Goal: Information Seeking & Learning: Learn about a topic

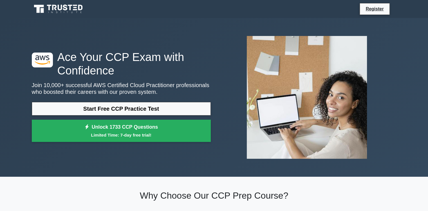
click at [157, 108] on link "Start Free CCP Practice Test" at bounding box center [121, 109] width 179 height 14
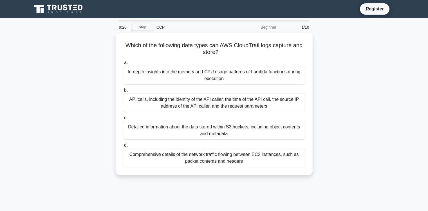
click at [222, 104] on div "API calls, including the identity of the API caller, the time of the API call, …" at bounding box center [214, 103] width 182 height 19
click at [123, 92] on input "b. API calls, including the identity of the API caller, the time of the API cal…" at bounding box center [123, 91] width 0 height 4
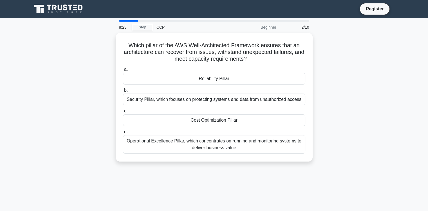
click at [225, 80] on div "Reliability Pillar" at bounding box center [214, 79] width 182 height 12
click at [123, 72] on input "a. Reliability Pillar" at bounding box center [123, 70] width 0 height 4
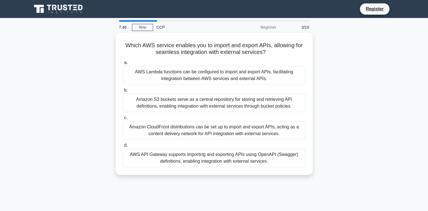
click at [188, 81] on div "AWS Lambda functions can be configured to import and export APIs, facilitating …" at bounding box center [214, 75] width 182 height 19
click at [123, 65] on input "a. AWS Lambda functions can be configured to import and export APIs, facilitati…" at bounding box center [123, 63] width 0 height 4
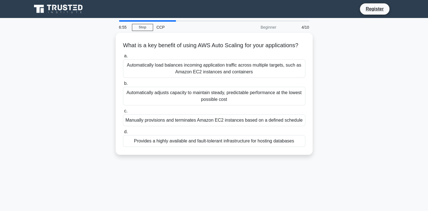
click at [208, 147] on div "Provides a highly available and fault-tolerant infrastructure for hosting datab…" at bounding box center [214, 141] width 182 height 12
click at [123, 134] on input "d. Provides a highly available and fault-tolerant infrastructure for hosting da…" at bounding box center [123, 132] width 0 height 4
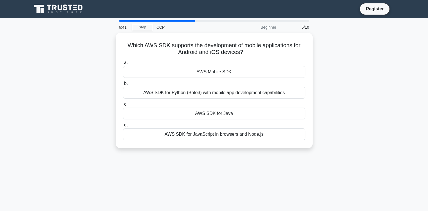
click at [226, 77] on div "AWS Mobile SDK" at bounding box center [214, 72] width 182 height 12
click at [123, 65] on input "a. AWS Mobile SDK" at bounding box center [123, 63] width 0 height 4
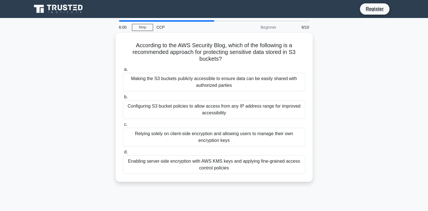
click at [226, 170] on div "Enabling server-side encryption with AWS KMS keys and applying fine-grained acc…" at bounding box center [214, 165] width 182 height 19
click at [123, 154] on input "d. Enabling server-side encryption with AWS KMS keys and applying fine-grained …" at bounding box center [123, 153] width 0 height 4
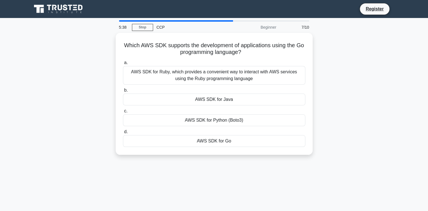
click at [219, 141] on div "AWS SDK for Go" at bounding box center [214, 141] width 182 height 12
click at [123, 134] on input "d. AWS SDK for Go" at bounding box center [123, 132] width 0 height 4
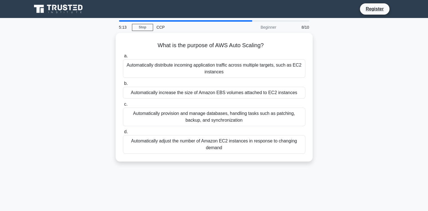
click at [219, 144] on div "Automatically adjust the number of Amazon EC2 instances in response to changing…" at bounding box center [214, 144] width 182 height 19
click at [123, 134] on input "d. Automatically adjust the number of Amazon EC2 instances in response to chang…" at bounding box center [123, 132] width 0 height 4
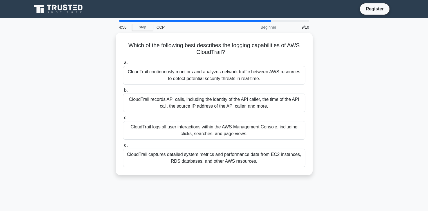
click at [249, 107] on div "CloudTrail records API calls, including the identity of the API caller, the tim…" at bounding box center [214, 103] width 182 height 19
click at [123, 92] on input "b. CloudTrail records API calls, including the identity of the API caller, the …" at bounding box center [123, 91] width 0 height 4
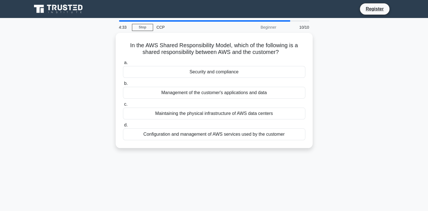
click at [220, 73] on div "Security and compliance" at bounding box center [214, 72] width 182 height 12
click at [123, 65] on input "a. Security and compliance" at bounding box center [123, 63] width 0 height 4
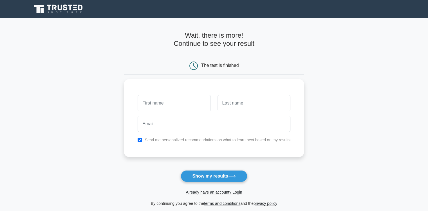
click at [176, 104] on input "text" at bounding box center [174, 103] width 73 height 16
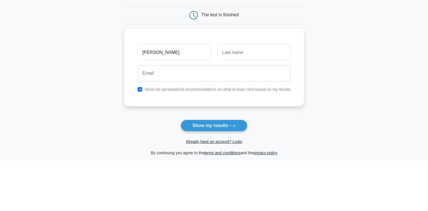
type input "[PERSON_NAME]"
click at [241, 98] on input "text" at bounding box center [254, 103] width 73 height 16
type input "Sadhukhan"
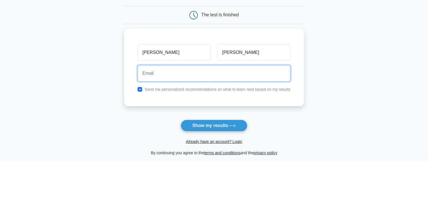
click at [184, 124] on input "email" at bounding box center [214, 124] width 153 height 16
type input "sadhukhan.sudipto14@gmail.com"
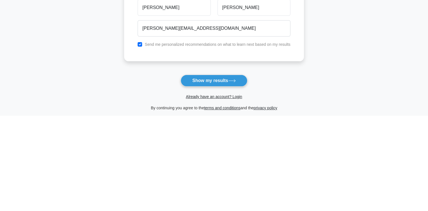
click at [234, 176] on icon at bounding box center [232, 176] width 8 height 3
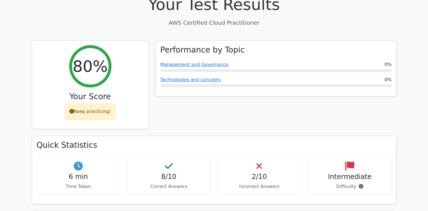
scroll to position [178, 0]
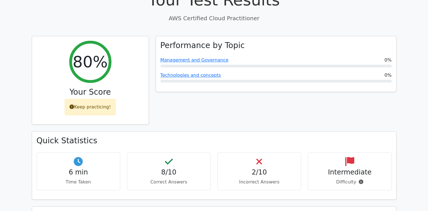
click at [258, 169] on h4 "2/10" at bounding box center [259, 173] width 74 height 8
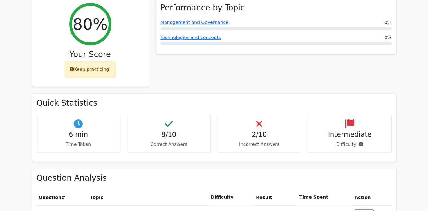
scroll to position [216, 0]
click at [361, 142] on icon at bounding box center [361, 144] width 5 height 5
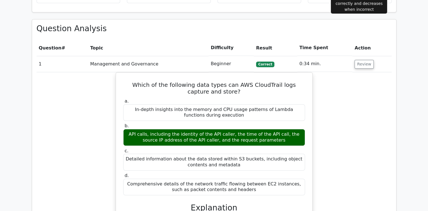
scroll to position [370, 0]
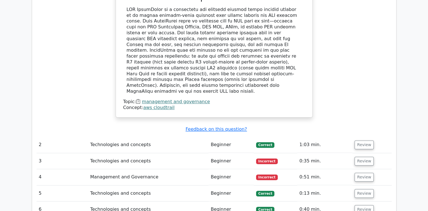
click at [370, 157] on button "Review" at bounding box center [364, 161] width 19 height 9
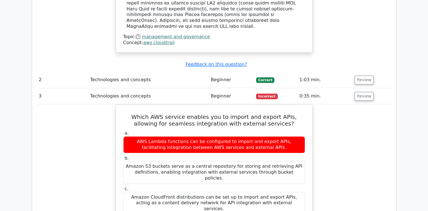
scroll to position [650, 0]
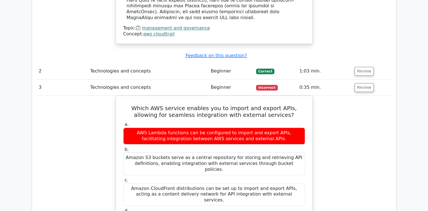
click at [330, 80] on td "0:35 min." at bounding box center [324, 88] width 55 height 16
click at [359, 83] on button "Review" at bounding box center [364, 87] width 19 height 9
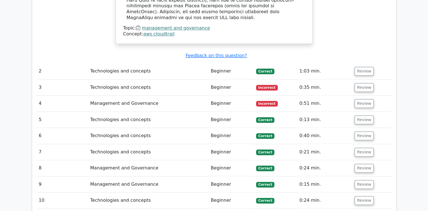
click at [364, 99] on button "Review" at bounding box center [364, 103] width 19 height 9
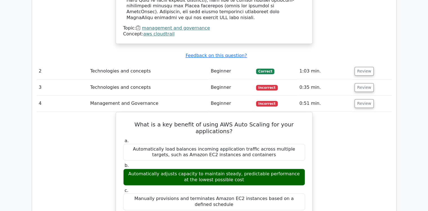
click at [366, 99] on button "Review" at bounding box center [364, 103] width 19 height 9
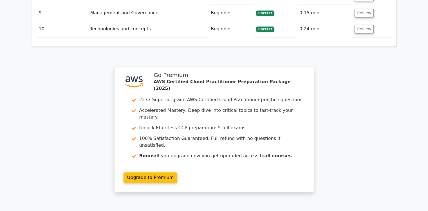
scroll to position [823, 0]
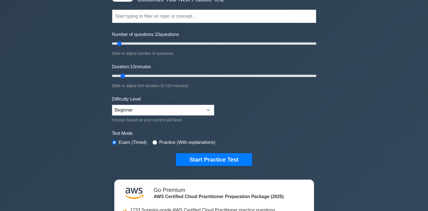
scroll to position [46, 0]
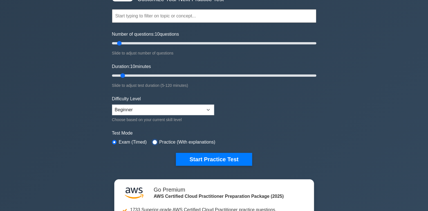
click at [155, 143] on input "radio" at bounding box center [155, 142] width 5 height 5
radio input "true"
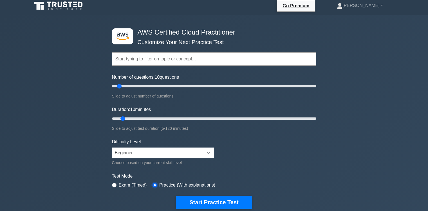
scroll to position [0, 0]
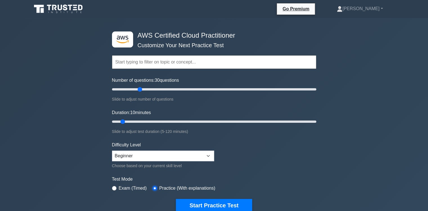
type input "30"
type input "35"
click at [199, 160] on select "Beginner Intermediate Expert" at bounding box center [163, 156] width 102 height 11
select select "intermediate"
click at [112, 151] on select "Beginner Intermediate Expert" at bounding box center [163, 156] width 102 height 11
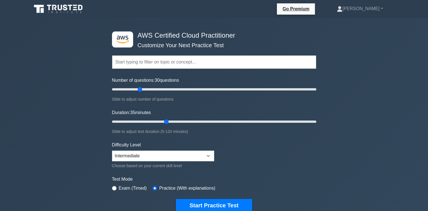
click at [205, 63] on input "text" at bounding box center [214, 62] width 204 height 14
click at [342, 55] on div ".st0{fill:#252F3E;} .st1{fill-rule:evenodd;clip-rule:evenodd;fill:#FF9900;} AWS…" at bounding box center [214, 181] width 428 height 326
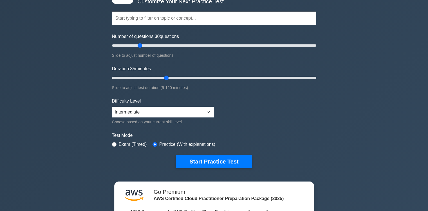
scroll to position [48, 0]
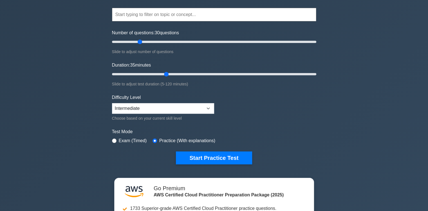
click at [225, 158] on button "Start Practice Test" at bounding box center [214, 158] width 76 height 13
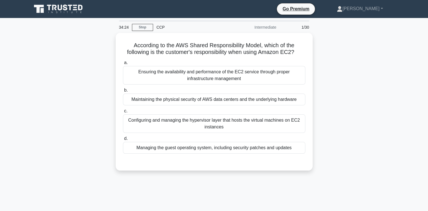
click at [189, 151] on div "Managing the guest operating system, including security patches and updates" at bounding box center [214, 148] width 182 height 12
click at [123, 141] on input "d. Managing the guest operating system, including security patches and updates" at bounding box center [123, 139] width 0 height 4
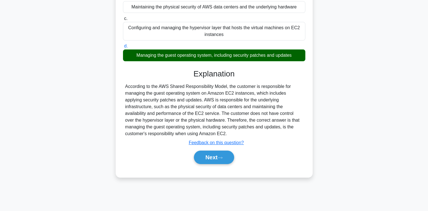
scroll to position [92, 0]
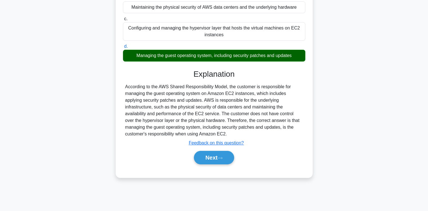
click at [212, 158] on button "Next" at bounding box center [214, 158] width 40 height 14
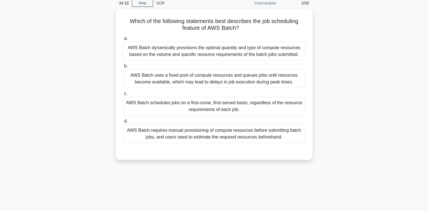
scroll to position [17, 0]
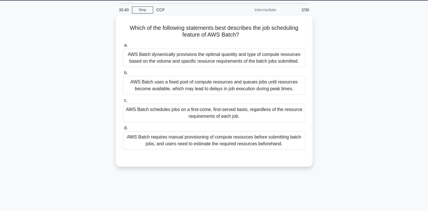
click at [178, 62] on div "AWS Batch dynamically provisions the optimal quantity and type of compute resou…" at bounding box center [214, 58] width 182 height 19
click at [123, 47] on input "a. AWS Batch dynamically provisions the optimal quantity and type of compute re…" at bounding box center [123, 46] width 0 height 4
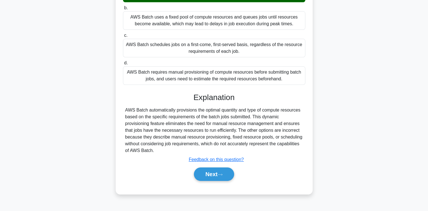
scroll to position [93, 0]
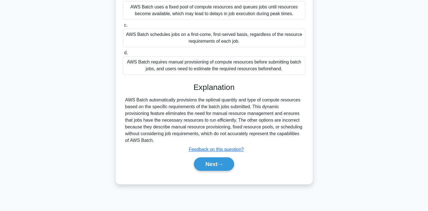
click at [218, 170] on button "Next" at bounding box center [214, 165] width 40 height 14
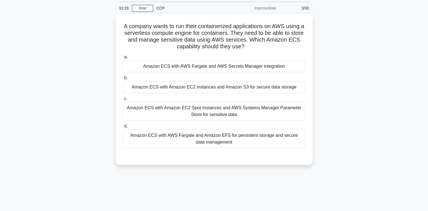
scroll to position [17, 0]
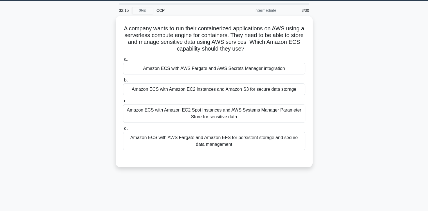
click at [169, 145] on div "Amazon ECS with AWS Fargate and Amazon EFS for persistent storage and secure da…" at bounding box center [214, 141] width 182 height 19
click at [123, 131] on input "d. Amazon ECS with AWS Fargate and Amazon EFS for persistent storage and secure…" at bounding box center [123, 129] width 0 height 4
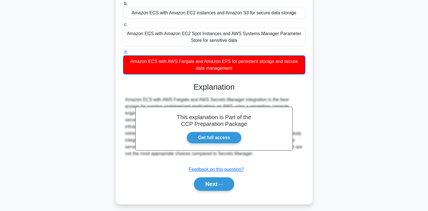
scroll to position [95, 0]
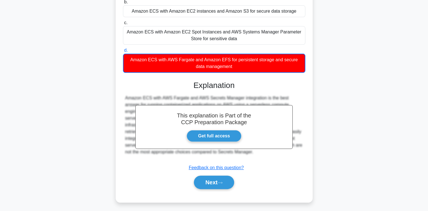
click at [215, 182] on button "Next" at bounding box center [214, 183] width 40 height 14
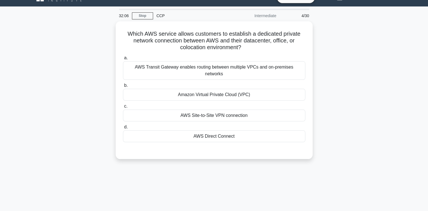
scroll to position [0, 0]
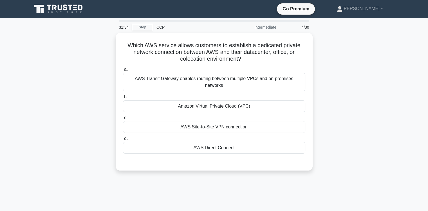
click at [211, 122] on div "AWS Site-to-Site VPN connection" at bounding box center [214, 127] width 182 height 12
click at [123, 120] on input "c. AWS Site-to-Site VPN connection" at bounding box center [123, 118] width 0 height 4
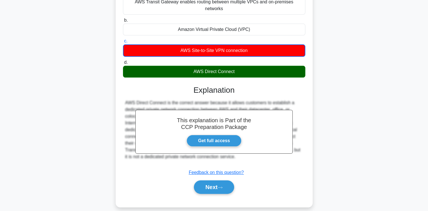
scroll to position [87, 0]
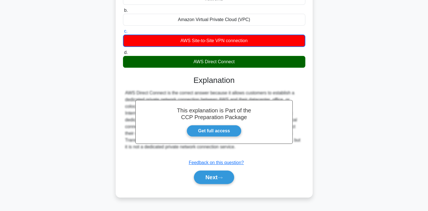
click at [216, 175] on button "Next" at bounding box center [214, 178] width 40 height 14
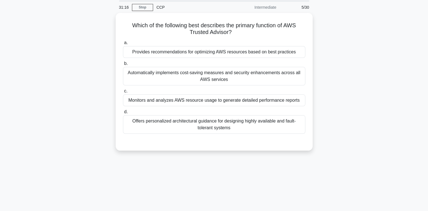
scroll to position [19, 0]
click at [215, 82] on div "Automatically implements cost-saving measures and security enhancements across …" at bounding box center [214, 77] width 182 height 19
click at [123, 66] on input "b. Automatically implements cost-saving measures and security enhancements acro…" at bounding box center [123, 65] width 0 height 4
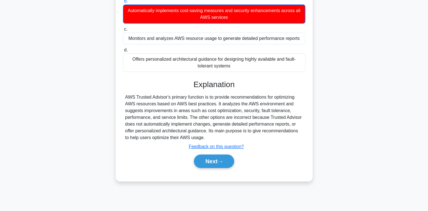
scroll to position [93, 0]
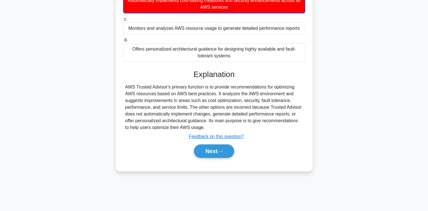
click at [217, 152] on button "Next" at bounding box center [214, 152] width 40 height 14
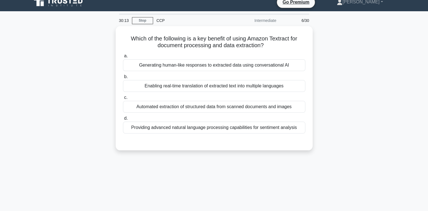
scroll to position [5, 0]
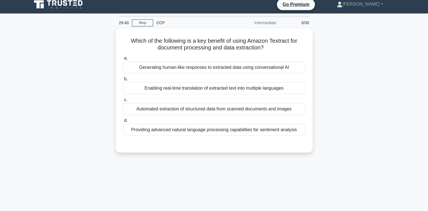
click at [224, 89] on div "Enabling real-time translation of extracted text into multiple languages" at bounding box center [214, 89] width 182 height 12
click at [123, 81] on input "b. Enabling real-time translation of extracted text into multiple languages" at bounding box center [123, 79] width 0 height 4
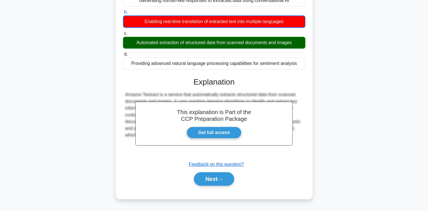
scroll to position [73, 0]
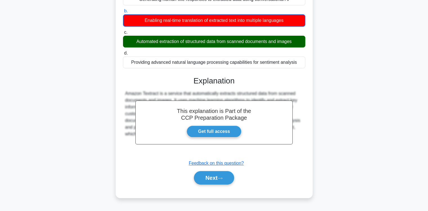
click at [215, 181] on button "Next" at bounding box center [214, 178] width 40 height 14
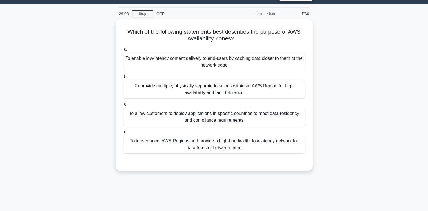
scroll to position [13, 0]
click at [222, 89] on div "To provide multiple, physically separate locations within an AWS Region for hig…" at bounding box center [214, 90] width 182 height 19
click at [123, 79] on input "b. To provide multiple, physically separate locations within an AWS Region for …" at bounding box center [123, 77] width 0 height 4
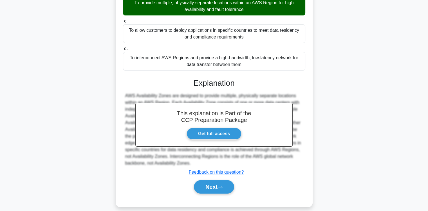
scroll to position [101, 0]
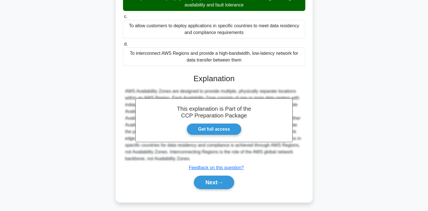
click at [211, 185] on button "Next" at bounding box center [214, 183] width 40 height 14
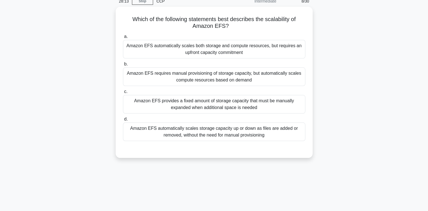
scroll to position [0, 0]
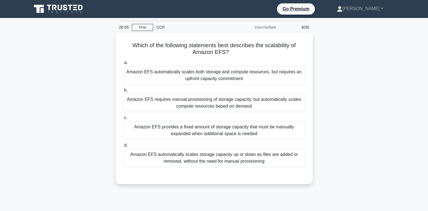
click at [204, 131] on div "Amazon EFS provides a fixed amount of storage capacity that must be manually ex…" at bounding box center [214, 130] width 182 height 19
click at [123, 120] on input "c. Amazon EFS provides a fixed amount of storage capacity that must be manually…" at bounding box center [123, 118] width 0 height 4
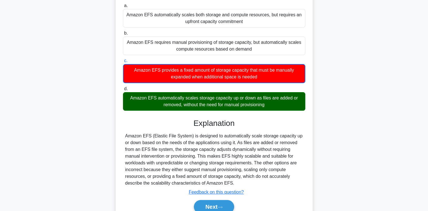
scroll to position [93, 0]
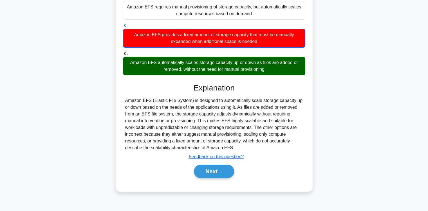
click at [215, 172] on button "Next" at bounding box center [214, 172] width 40 height 14
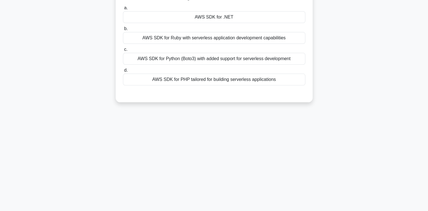
scroll to position [0, 0]
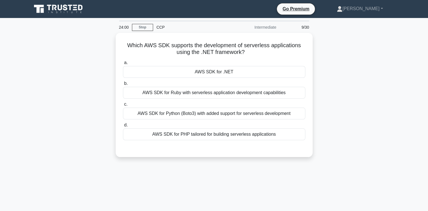
click at [220, 74] on div "AWS SDK for .NET" at bounding box center [214, 72] width 182 height 12
click at [123, 65] on input "a. AWS SDK for .NET" at bounding box center [123, 63] width 0 height 4
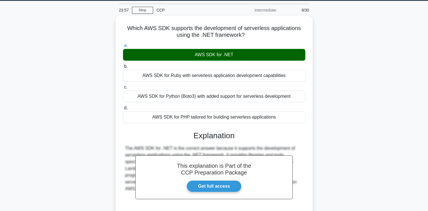
scroll to position [93, 0]
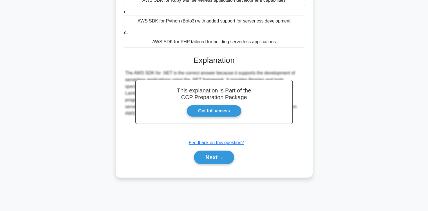
click at [213, 159] on button "Next" at bounding box center [214, 158] width 40 height 14
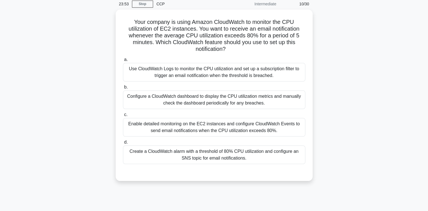
scroll to position [21, 0]
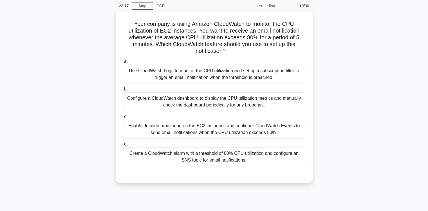
click at [223, 158] on div "Create a CloudWatch alarm with a threshold of 80% CPU utilization and configure…" at bounding box center [214, 157] width 182 height 19
click at [123, 146] on input "d. Create a CloudWatch alarm with a threshold of 80% CPU utilization and config…" at bounding box center [123, 145] width 0 height 4
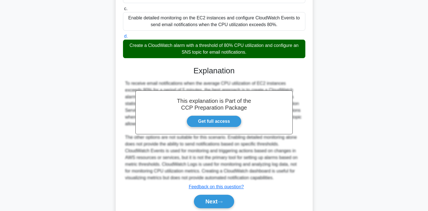
scroll to position [149, 0]
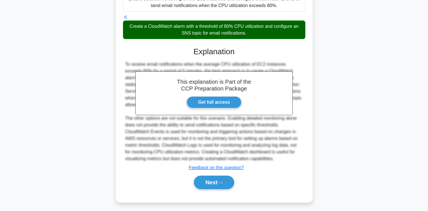
click at [216, 183] on button "Next" at bounding box center [214, 183] width 40 height 14
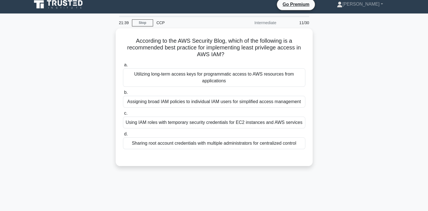
scroll to position [0, 0]
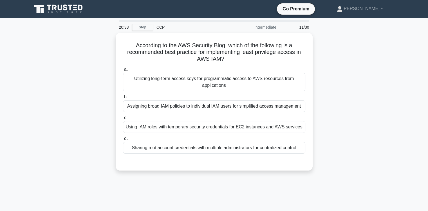
click at [213, 110] on div "Assigning broad IAM policies to individual IAM users for simplified access mana…" at bounding box center [214, 107] width 182 height 12
click at [123, 99] on input "b. Assigning broad IAM policies to individual IAM users for simplified access m…" at bounding box center [123, 97] width 0 height 4
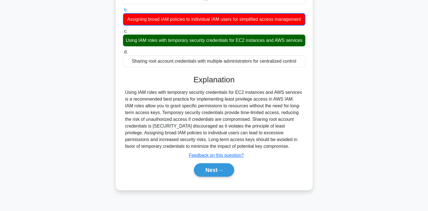
scroll to position [93, 0]
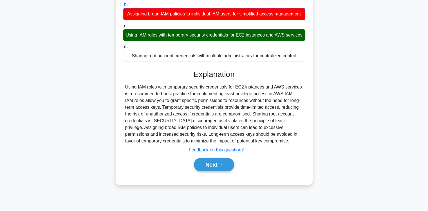
click at [215, 172] on button "Next" at bounding box center [214, 165] width 40 height 14
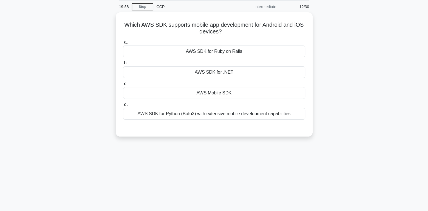
scroll to position [0, 0]
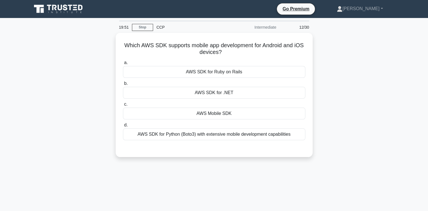
click at [214, 119] on div "AWS Mobile SDK" at bounding box center [214, 114] width 182 height 12
click at [123, 106] on input "c. AWS Mobile SDK" at bounding box center [123, 105] width 0 height 4
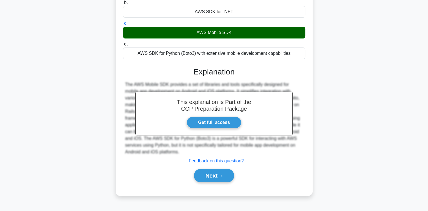
scroll to position [90, 0]
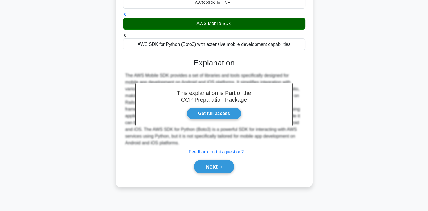
click at [220, 168] on button "Next" at bounding box center [214, 167] width 40 height 14
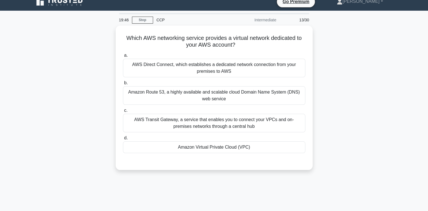
scroll to position [5, 0]
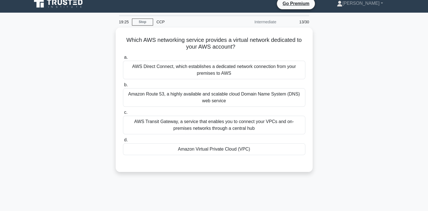
click at [198, 155] on div "Amazon Virtual Private Cloud (VPC)" at bounding box center [214, 150] width 182 height 12
click at [123, 142] on input "d. Amazon Virtual Private Cloud (VPC)" at bounding box center [123, 141] width 0 height 4
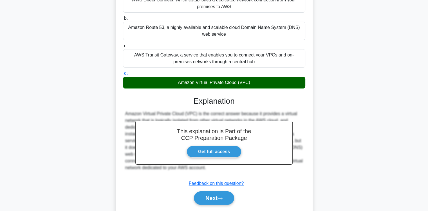
scroll to position [93, 0]
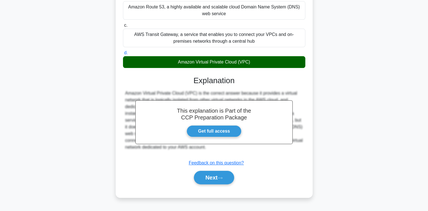
click at [215, 179] on button "Next" at bounding box center [214, 178] width 40 height 14
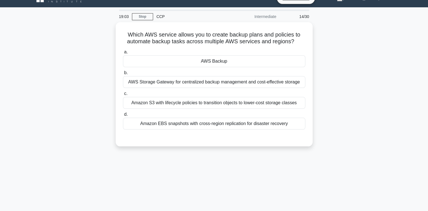
scroll to position [0, 0]
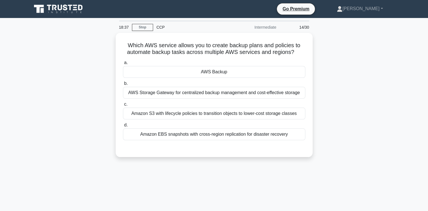
click at [225, 72] on div "AWS Backup" at bounding box center [214, 72] width 182 height 12
click at [123, 65] on input "a. AWS Backup" at bounding box center [123, 63] width 0 height 4
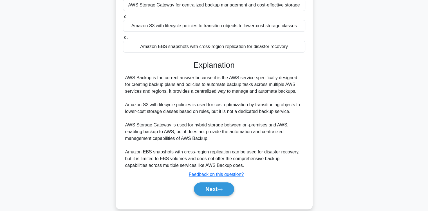
scroll to position [95, 0]
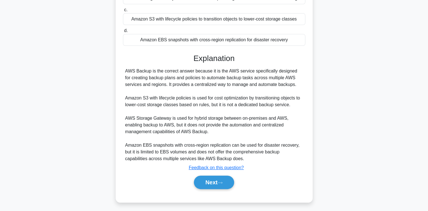
click at [220, 182] on icon at bounding box center [220, 183] width 5 height 2
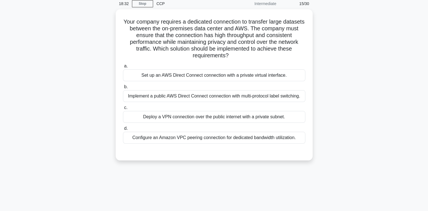
scroll to position [22, 0]
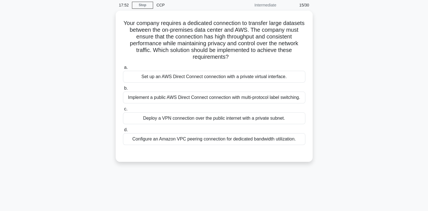
click at [191, 78] on div "Set up an AWS Direct Connect connection with a private virtual interface." at bounding box center [214, 77] width 182 height 12
click at [123, 70] on input "a. Set up an AWS Direct Connect connection with a private virtual interface." at bounding box center [123, 68] width 0 height 4
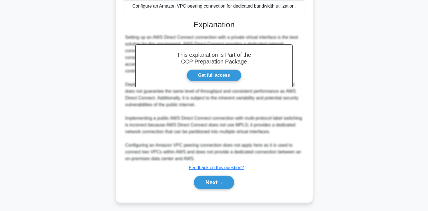
click at [216, 186] on button "Next" at bounding box center [214, 183] width 40 height 14
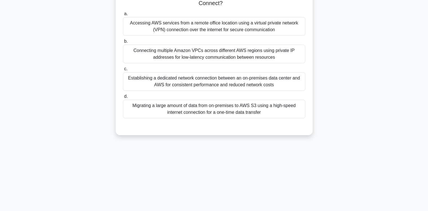
scroll to position [0, 0]
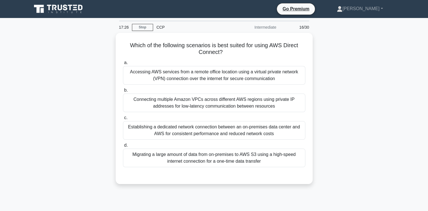
click at [264, 133] on div "Establishing a dedicated network connection between an on-premises data center …" at bounding box center [214, 130] width 182 height 19
click at [123, 120] on input "c. Establishing a dedicated network connection between an on-premises data cent…" at bounding box center [123, 118] width 0 height 4
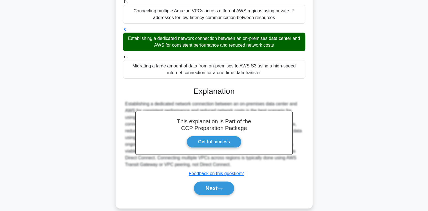
scroll to position [95, 0]
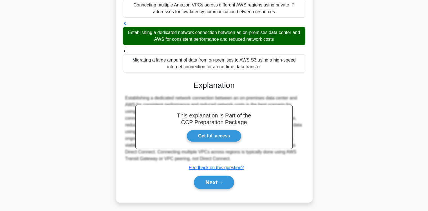
click at [223, 184] on button "Next" at bounding box center [214, 183] width 40 height 14
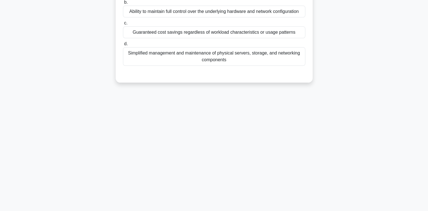
scroll to position [0, 0]
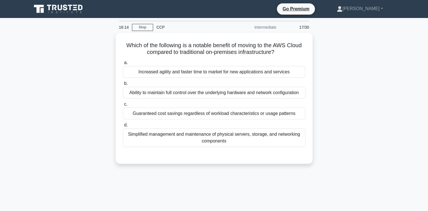
click at [170, 141] on div "Simplified management and maintenance of physical servers, storage, and network…" at bounding box center [214, 138] width 182 height 19
click at [123, 127] on input "d. Simplified management and maintenance of physical servers, storage, and netw…" at bounding box center [123, 126] width 0 height 4
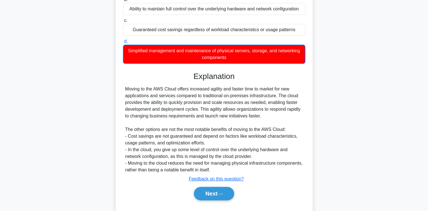
scroll to position [95, 0]
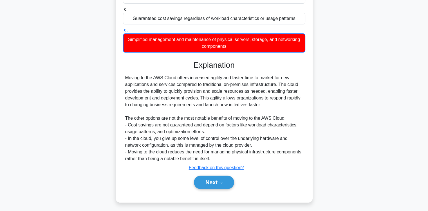
click at [221, 182] on icon at bounding box center [220, 183] width 5 height 2
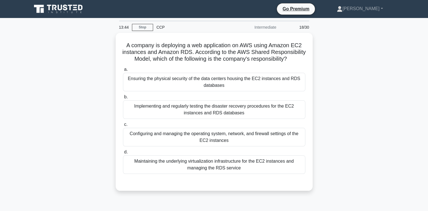
scroll to position [0, 0]
click at [226, 174] on div "Maintaining the underlying virtualization infrastructure for the EC2 instances …" at bounding box center [214, 165] width 182 height 19
click at [123, 154] on input "d. Maintaining the underlying virtualization infrastructure for the EC2 instanc…" at bounding box center [123, 153] width 0 height 4
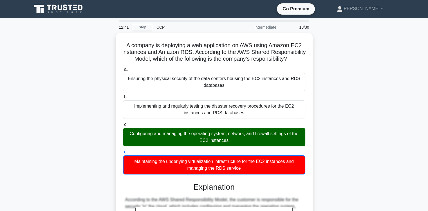
scroll to position [109, 0]
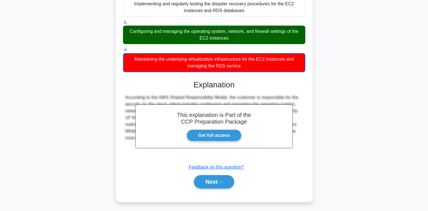
click at [216, 184] on button "Next" at bounding box center [214, 182] width 40 height 14
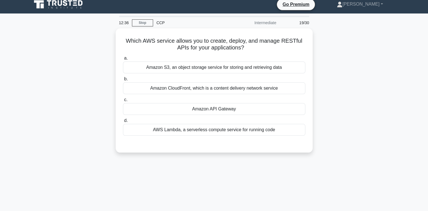
scroll to position [0, 0]
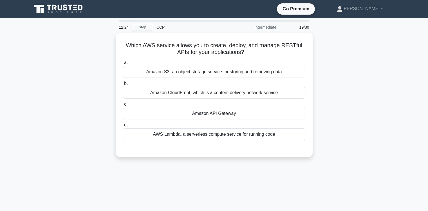
click at [167, 139] on div "AWS Lambda, a serverless compute service for running code" at bounding box center [214, 135] width 182 height 12
click at [123, 127] on input "d. AWS Lambda, a serverless compute service for running code" at bounding box center [123, 126] width 0 height 4
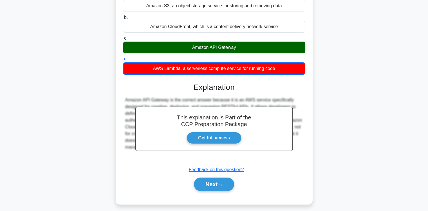
scroll to position [75, 0]
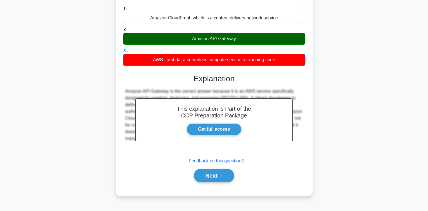
click at [364, 110] on div "Which AWS service allows you to create, deploy, and manage RESTful APIs for you…" at bounding box center [214, 80] width 372 height 245
click at [218, 180] on button "Next" at bounding box center [214, 176] width 40 height 14
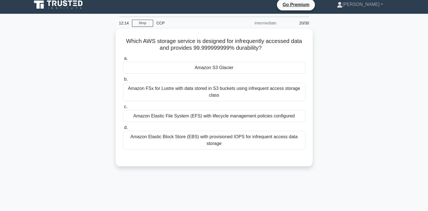
scroll to position [0, 0]
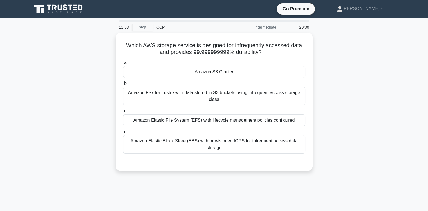
click at [248, 70] on div "Amazon S3 Glacier" at bounding box center [214, 72] width 182 height 12
click at [123, 65] on input "a. Amazon S3 Glacier" at bounding box center [123, 63] width 0 height 4
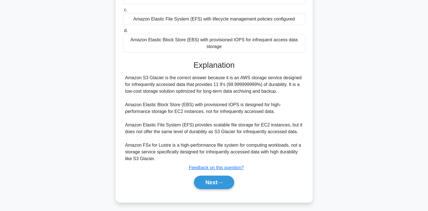
click at [212, 187] on button "Next" at bounding box center [214, 183] width 40 height 14
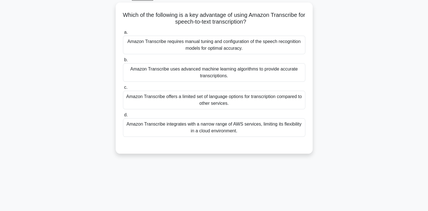
scroll to position [30, 0]
click at [176, 75] on div "Amazon Transcribe uses advanced machine learning algorithms to provide accurate…" at bounding box center [214, 73] width 182 height 19
click at [123, 62] on input "b. Amazon Transcribe uses advanced machine learning algorithms to provide accur…" at bounding box center [123, 61] width 0 height 4
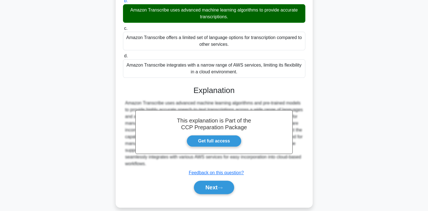
scroll to position [90, 0]
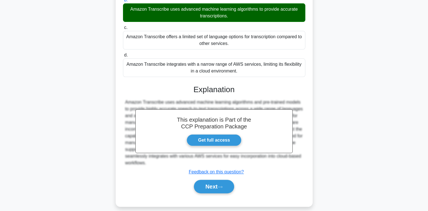
click at [221, 189] on button "Next" at bounding box center [214, 187] width 40 height 14
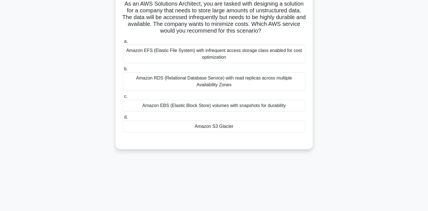
scroll to position [0, 0]
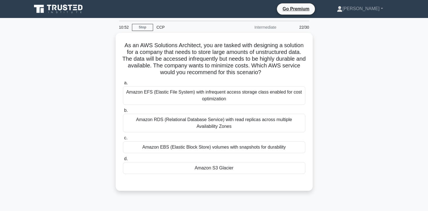
click at [237, 166] on div "Amazon S3 Glacier" at bounding box center [214, 168] width 182 height 12
click at [123, 161] on input "d. Amazon S3 Glacier" at bounding box center [123, 159] width 0 height 4
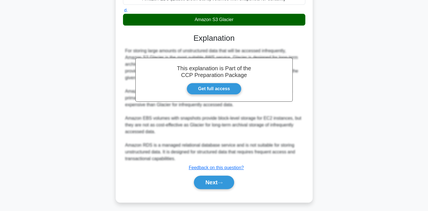
click at [211, 185] on button "Next" at bounding box center [214, 183] width 40 height 14
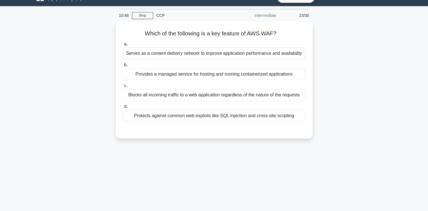
scroll to position [11, 0]
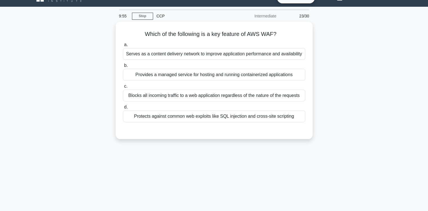
click at [178, 51] on div "Serves as a content delivery network to improve application performance and ava…" at bounding box center [214, 54] width 182 height 12
click at [123, 47] on input "a. Serves as a content delivery network to improve application performance and …" at bounding box center [123, 45] width 0 height 4
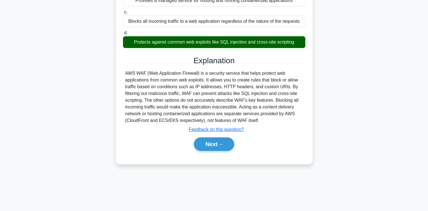
scroll to position [92, 0]
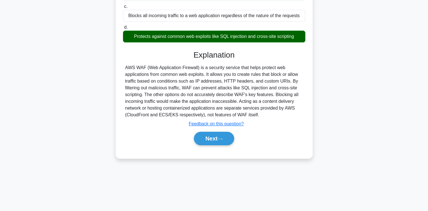
click at [222, 146] on button "Next" at bounding box center [214, 139] width 40 height 14
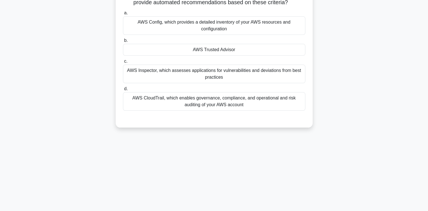
scroll to position [0, 0]
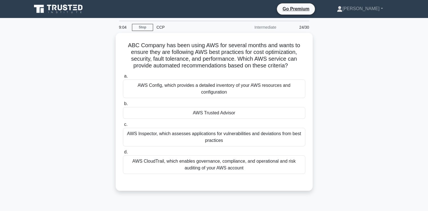
click at [234, 88] on div "AWS Config, which provides a detailed inventory of your AWS resources and confi…" at bounding box center [214, 89] width 182 height 19
click at [123, 78] on input "a. AWS Config, which provides a detailed inventory of your AWS resources and co…" at bounding box center [123, 77] width 0 height 4
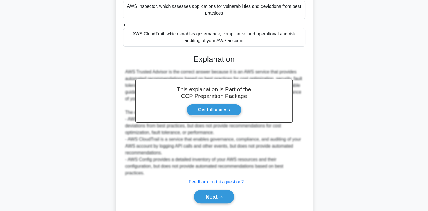
scroll to position [142, 0]
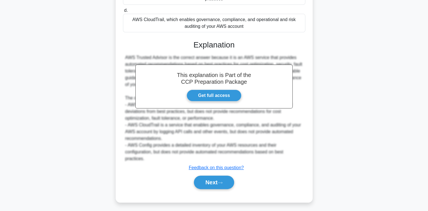
click at [220, 180] on button "Next" at bounding box center [214, 183] width 40 height 14
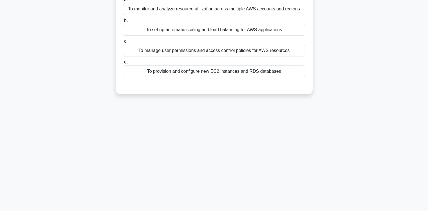
scroll to position [0, 0]
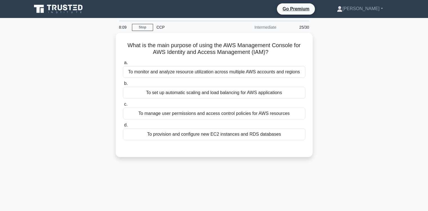
click at [183, 117] on div "To manage user permissions and access control policies for AWS resources" at bounding box center [214, 114] width 182 height 12
click at [123, 106] on input "c. To manage user permissions and access control policies for AWS resources" at bounding box center [123, 105] width 0 height 4
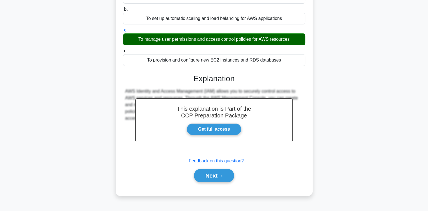
scroll to position [75, 0]
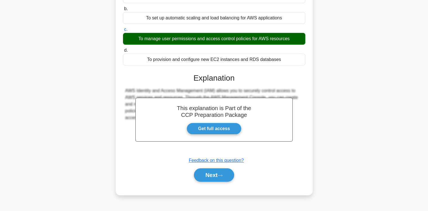
click at [222, 175] on icon at bounding box center [220, 175] width 5 height 3
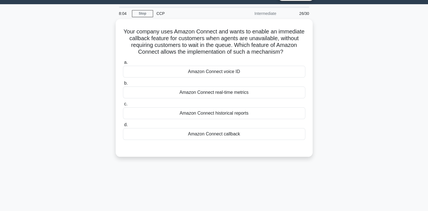
scroll to position [0, 0]
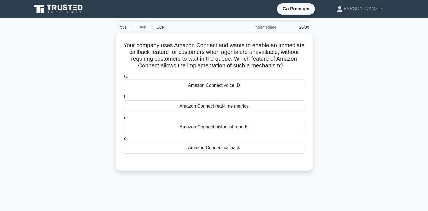
click at [207, 111] on div "Amazon Connect real-time metrics" at bounding box center [214, 107] width 182 height 12
click at [123, 99] on input "b. Amazon Connect real-time metrics" at bounding box center [123, 97] width 0 height 4
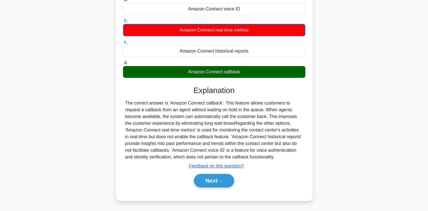
scroll to position [93, 0]
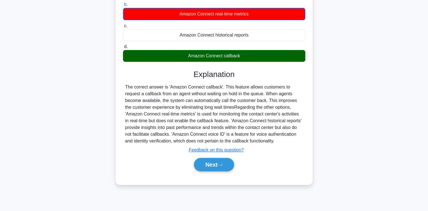
click at [217, 161] on button "Next" at bounding box center [214, 165] width 40 height 14
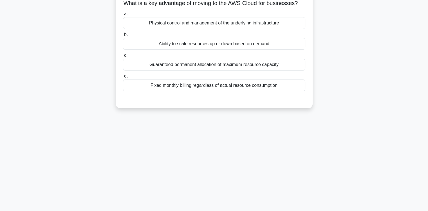
scroll to position [0, 0]
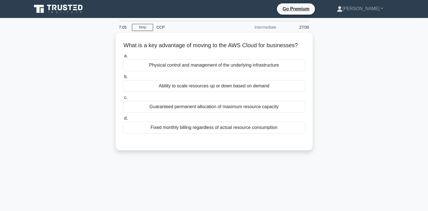
click at [193, 92] on div "Ability to scale resources up or down based on demand" at bounding box center [214, 86] width 182 height 12
click at [123, 79] on input "b. Ability to scale resources up or down based on demand" at bounding box center [123, 77] width 0 height 4
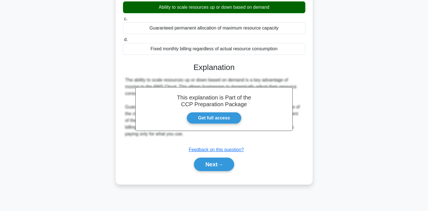
scroll to position [93, 0]
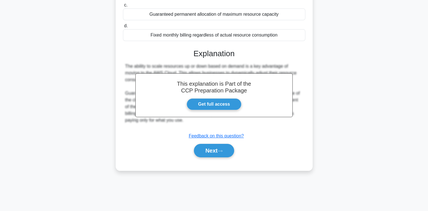
click at [217, 158] on button "Next" at bounding box center [214, 151] width 40 height 14
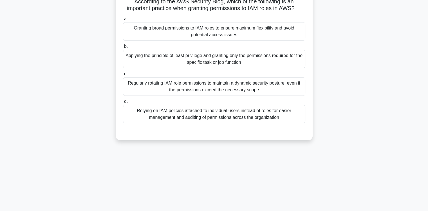
scroll to position [43, 0]
click at [208, 61] on div "Applying the principle of least privilege and granting only the permissions req…" at bounding box center [214, 59] width 182 height 19
click at [123, 49] on input "b. Applying the principle of least privilege and granting only the permissions …" at bounding box center [123, 47] width 0 height 4
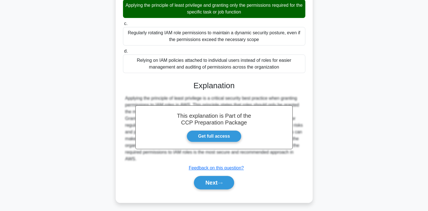
scroll to position [95, 0]
click at [214, 187] on button "Next" at bounding box center [214, 183] width 40 height 14
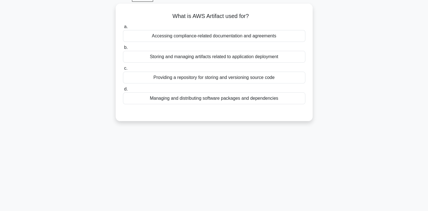
scroll to position [28, 0]
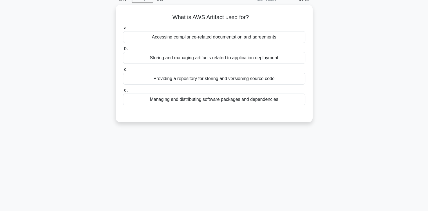
click at [276, 60] on div "Storing and managing artifacts related to application deployment" at bounding box center [214, 58] width 182 height 12
click at [123, 51] on input "b. Storing and managing artifacts related to application deployment" at bounding box center [123, 49] width 0 height 4
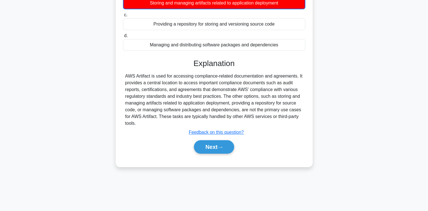
scroll to position [93, 0]
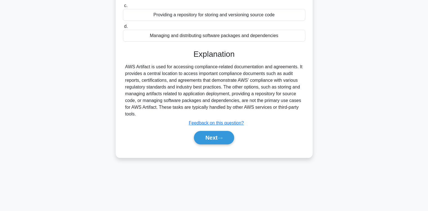
click at [218, 142] on button "Next" at bounding box center [214, 138] width 40 height 14
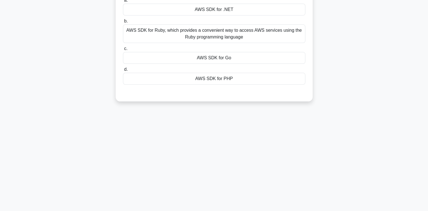
scroll to position [31, 0]
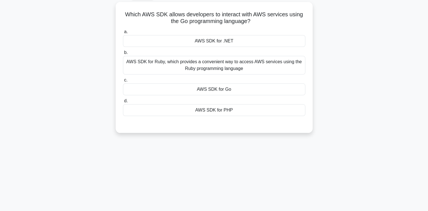
click at [221, 89] on div "AWS SDK for Go" at bounding box center [214, 90] width 182 height 12
click at [123, 82] on input "c. AWS SDK for Go" at bounding box center [123, 81] width 0 height 4
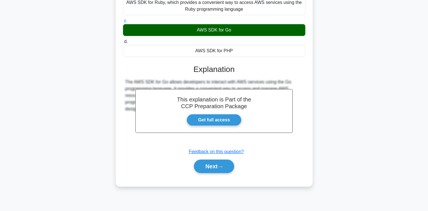
scroll to position [93, 0]
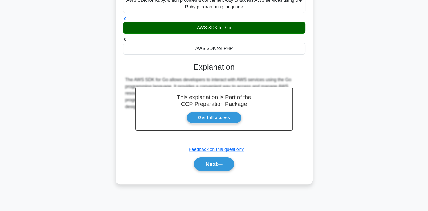
click at [211, 163] on button "Next" at bounding box center [214, 165] width 40 height 14
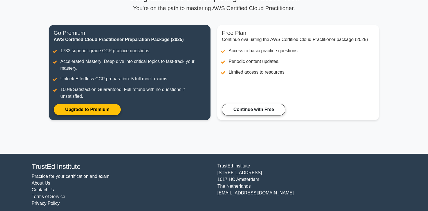
scroll to position [57, 0]
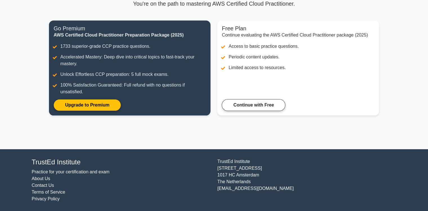
click at [264, 107] on link "Continue with Free" at bounding box center [254, 105] width 64 height 12
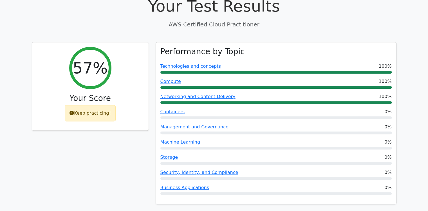
scroll to position [172, 0]
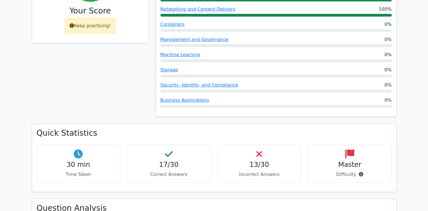
scroll to position [260, 0]
click at [251, 153] on div "13/30 Incorrect Answers" at bounding box center [260, 164] width 84 height 38
click at [358, 172] on span at bounding box center [359, 174] width 7 height 5
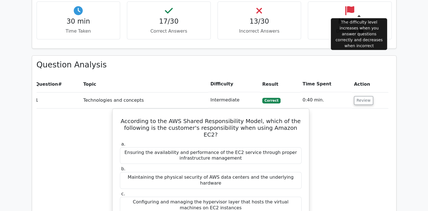
scroll to position [402, 0]
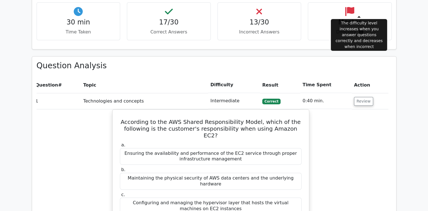
click at [61, 93] on td "1" at bounding box center [57, 101] width 48 height 16
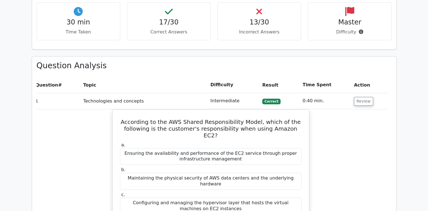
click at [365, 97] on button "Review" at bounding box center [363, 101] width 19 height 9
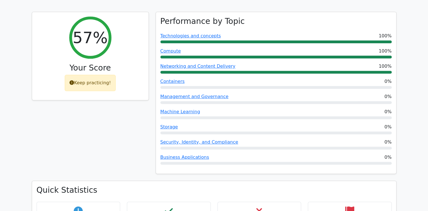
scroll to position [197, 0]
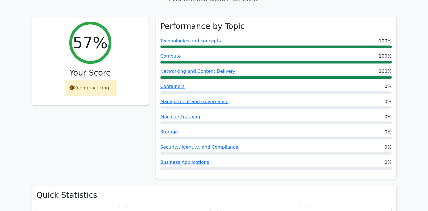
click at [198, 38] on link "Technologies and concepts" at bounding box center [191, 40] width 61 height 5
click at [188, 38] on link "Technologies and concepts" at bounding box center [191, 40] width 61 height 5
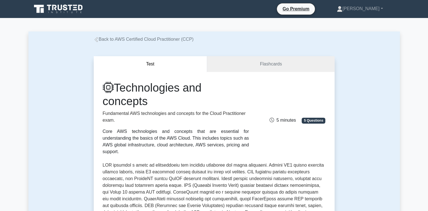
click at [96, 41] on icon at bounding box center [95, 39] width 3 height 5
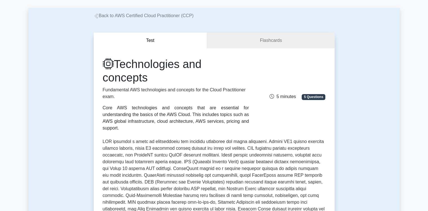
scroll to position [23, 0]
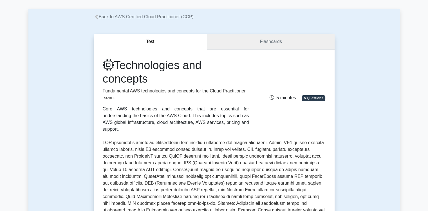
click at [318, 47] on link "Flashcards" at bounding box center [270, 42] width 127 height 16
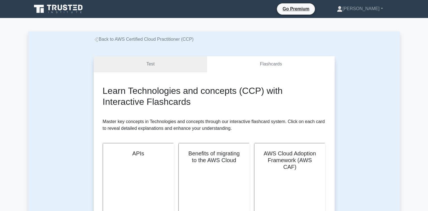
click at [106, 67] on link "Test" at bounding box center [151, 64] width 114 height 16
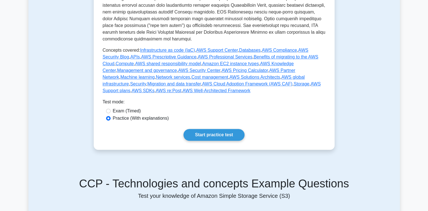
scroll to position [256, 0]
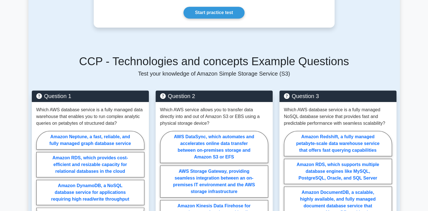
click at [298, 200] on label "Amazon DocumentDB, a scalable, highly available, and fully managed document dat…" at bounding box center [338, 203] width 108 height 32
click at [288, 186] on input "Amazon DocumentDB, a scalable, highly available, and fully managed document dat…" at bounding box center [286, 184] width 4 height 4
radio input "true"
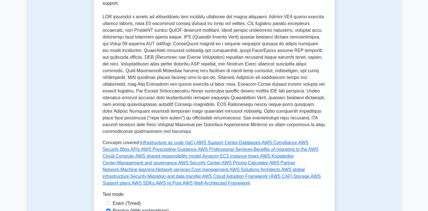
scroll to position [149, 0]
